Goal: Check status: Check status

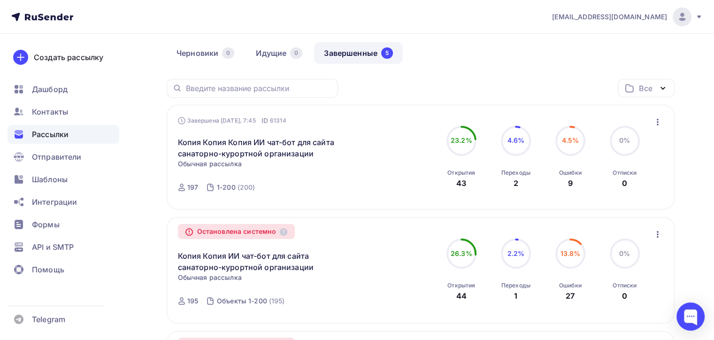
scroll to position [94, 0]
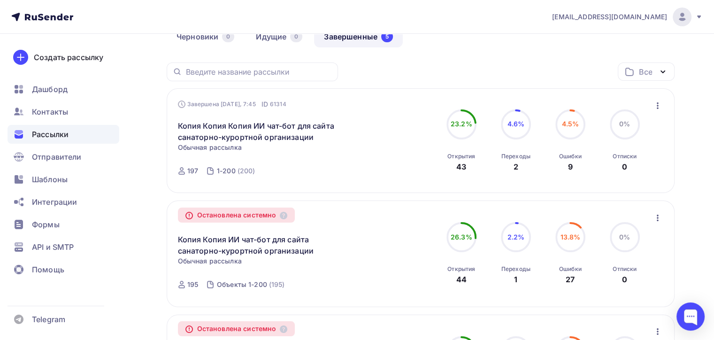
click at [658, 102] on icon "button" at bounding box center [657, 105] width 11 height 11
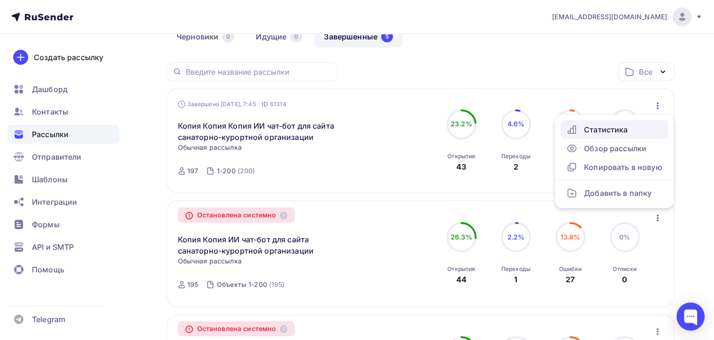
click at [600, 128] on div "Статистика" at bounding box center [614, 129] width 96 height 11
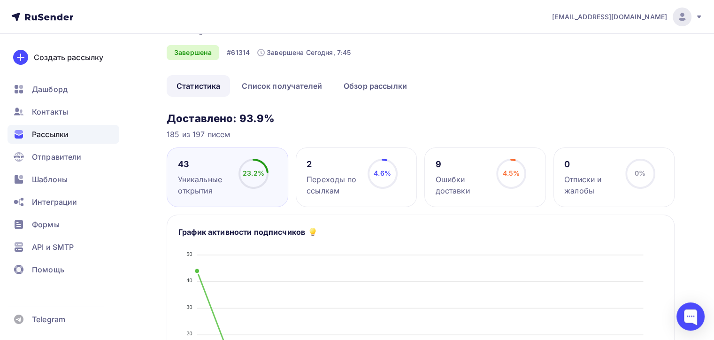
scroll to position [47, 0]
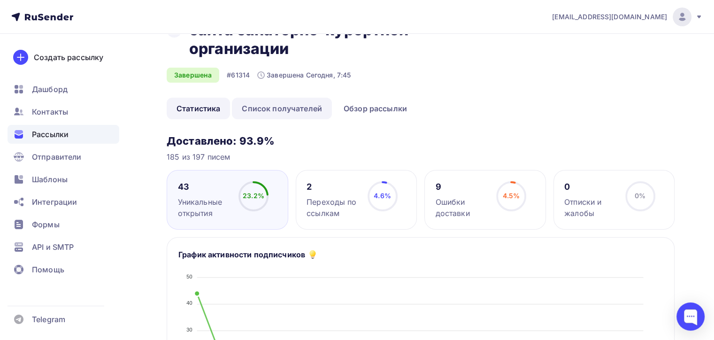
click at [278, 107] on link "Список получателей" at bounding box center [282, 109] width 100 height 22
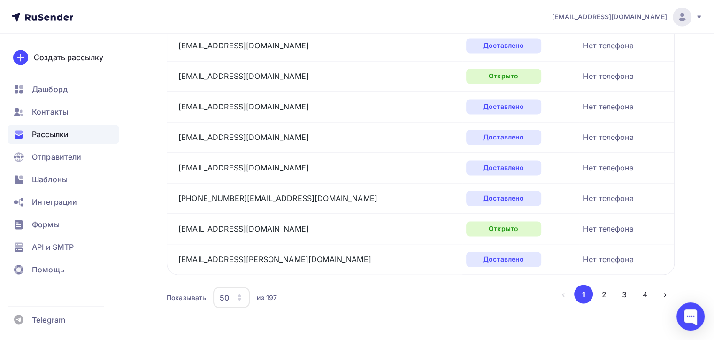
scroll to position [1492, 0]
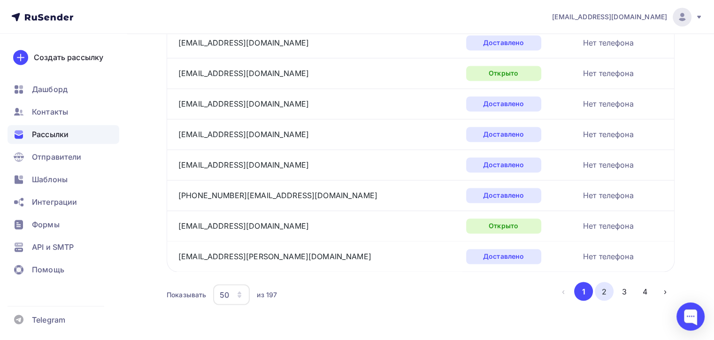
click at [604, 288] on button "2" at bounding box center [604, 291] width 19 height 19
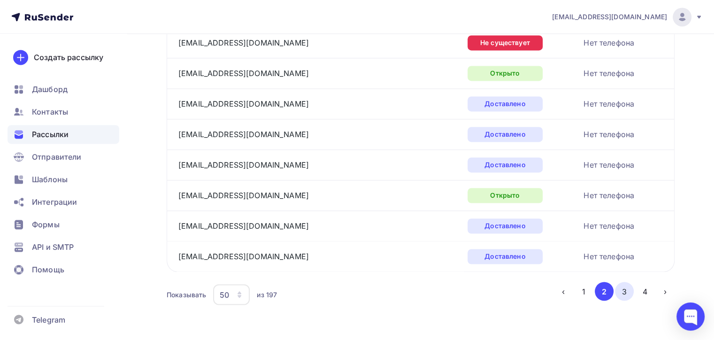
click at [624, 286] on button "3" at bounding box center [624, 291] width 19 height 19
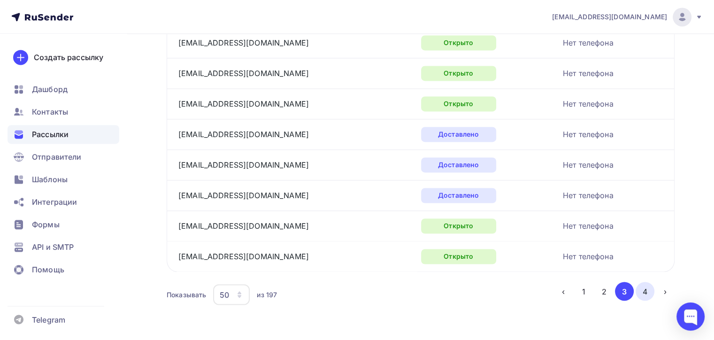
click at [645, 286] on button "4" at bounding box center [645, 291] width 19 height 19
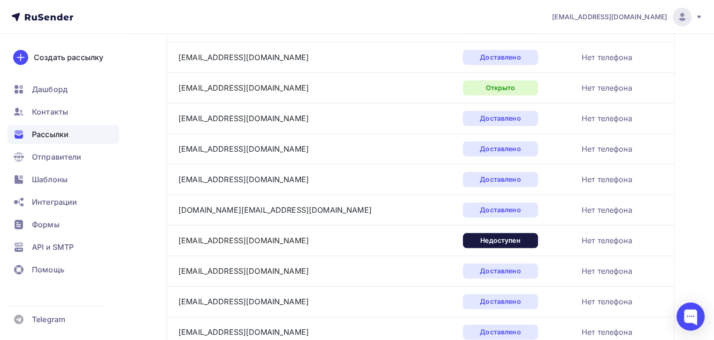
scroll to position [0, 0]
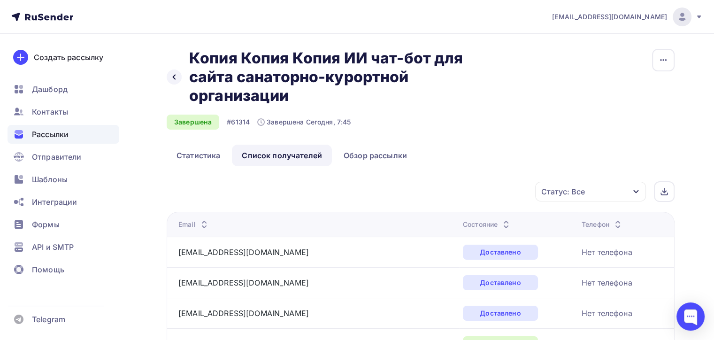
drag, startPoint x: 370, startPoint y: 298, endPoint x: 336, endPoint y: 72, distance: 228.5
